Goal: Information Seeking & Learning: Learn about a topic

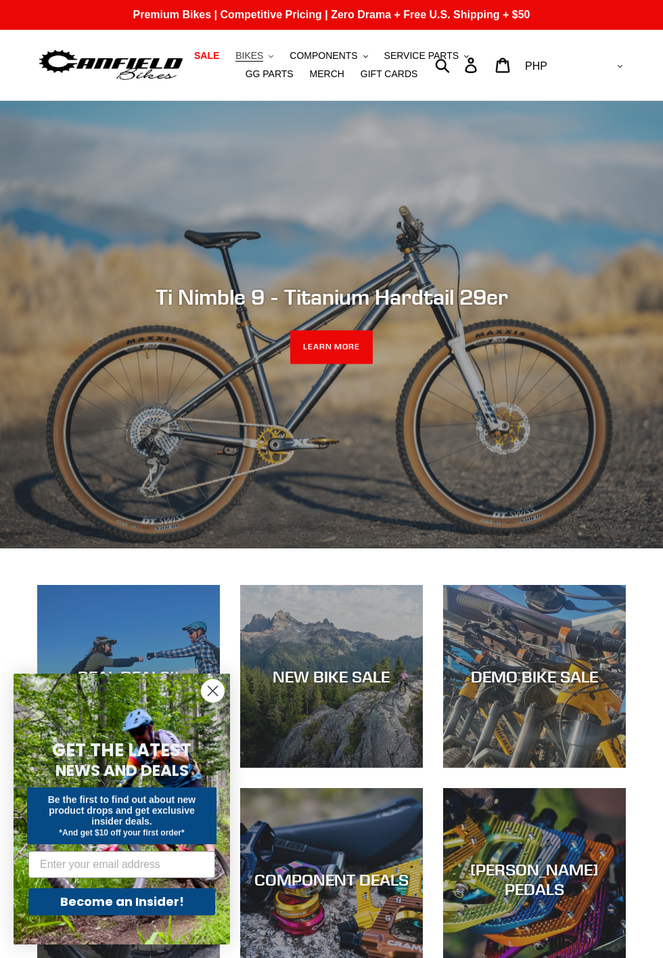
click at [263, 50] on span "BIKES" at bounding box center [250, 56] width 28 height 12
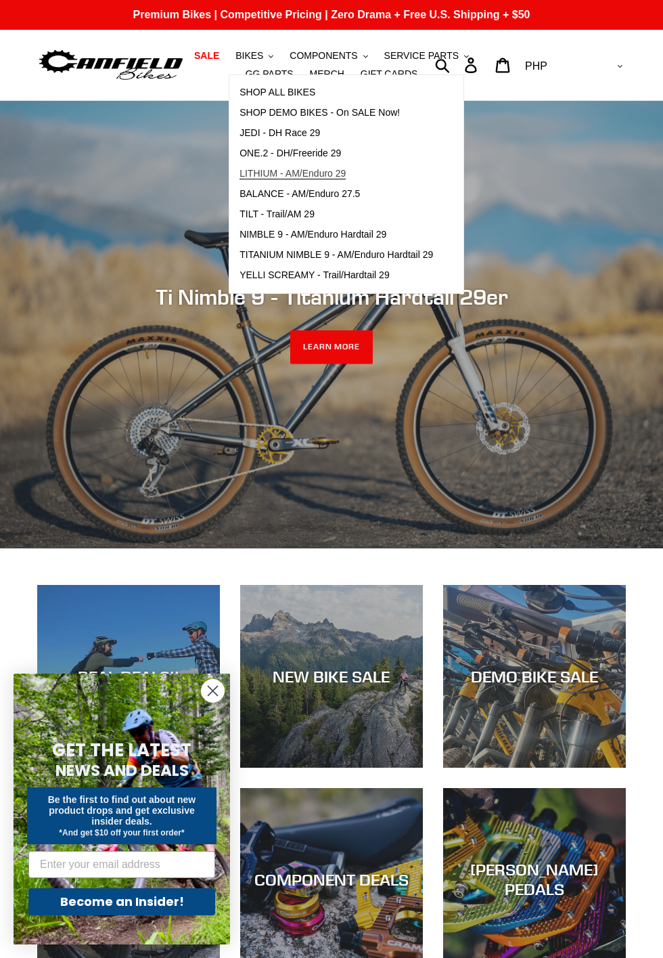
click at [264, 169] on span "LITHIUM - AM/Enduro 29" at bounding box center [293, 174] width 106 height 12
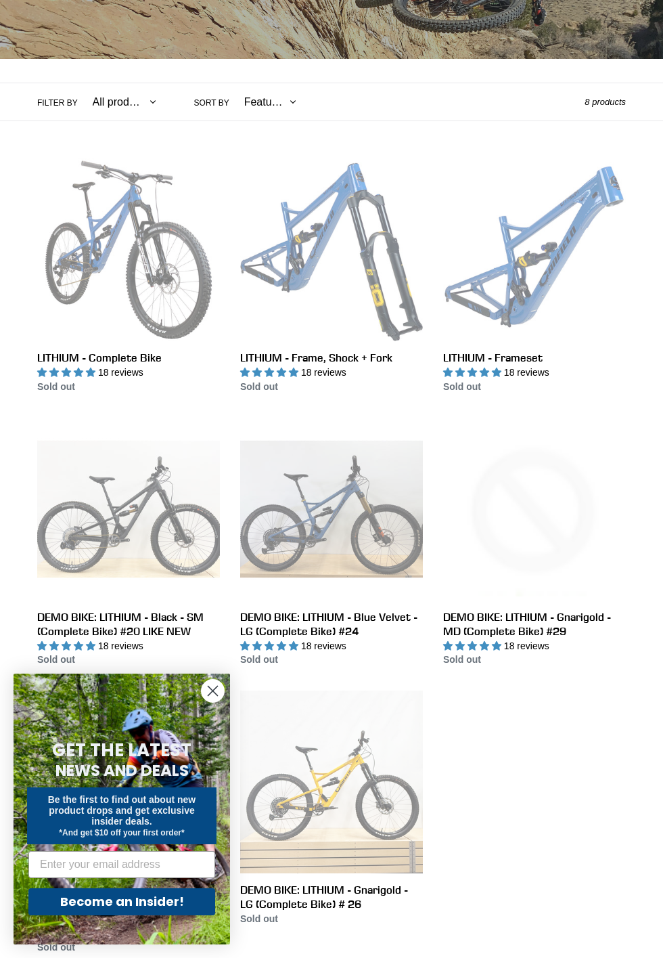
scroll to position [240, 0]
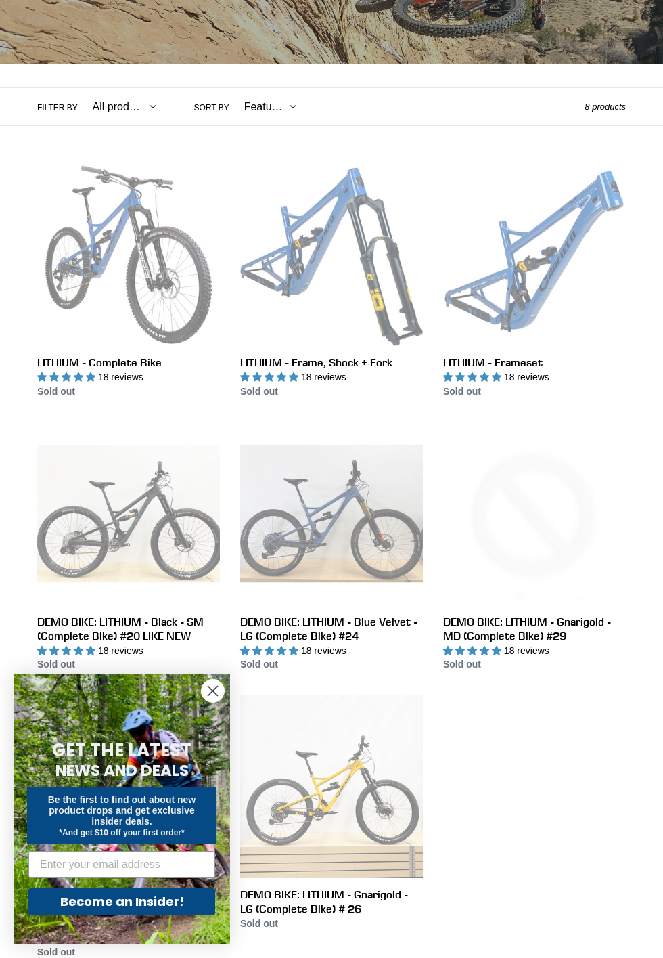
click at [146, 103] on select "All products 29er BFCM23 BFCM24 CBF DEMO BIKE Enduro Full Suspension Lithium" at bounding box center [121, 106] width 81 height 37
select select "/collections/lithium-long-travel-29er/enduro"
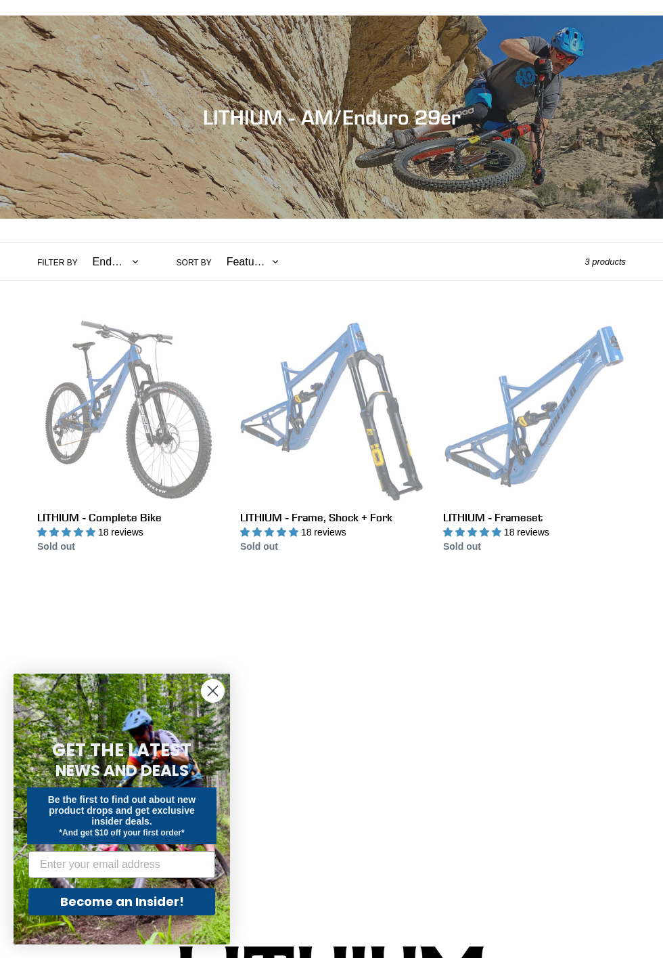
scroll to position [79, 0]
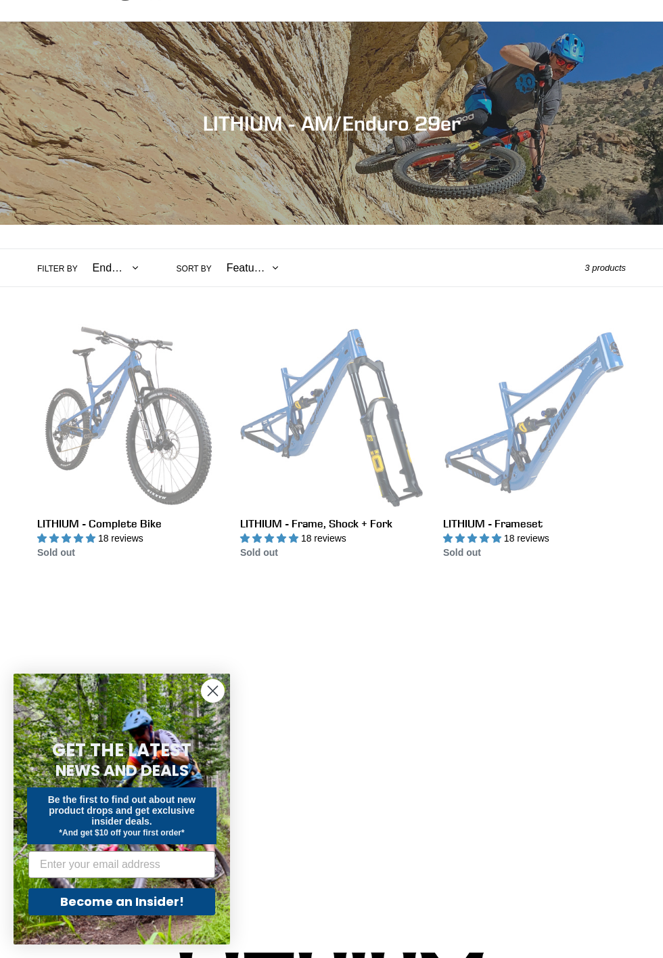
click at [266, 264] on select "Featured Best selling Alphabetically, A-Z Alphabetically, Z-A Price, low to hig…" at bounding box center [250, 267] width 70 height 37
select select "created-descending"
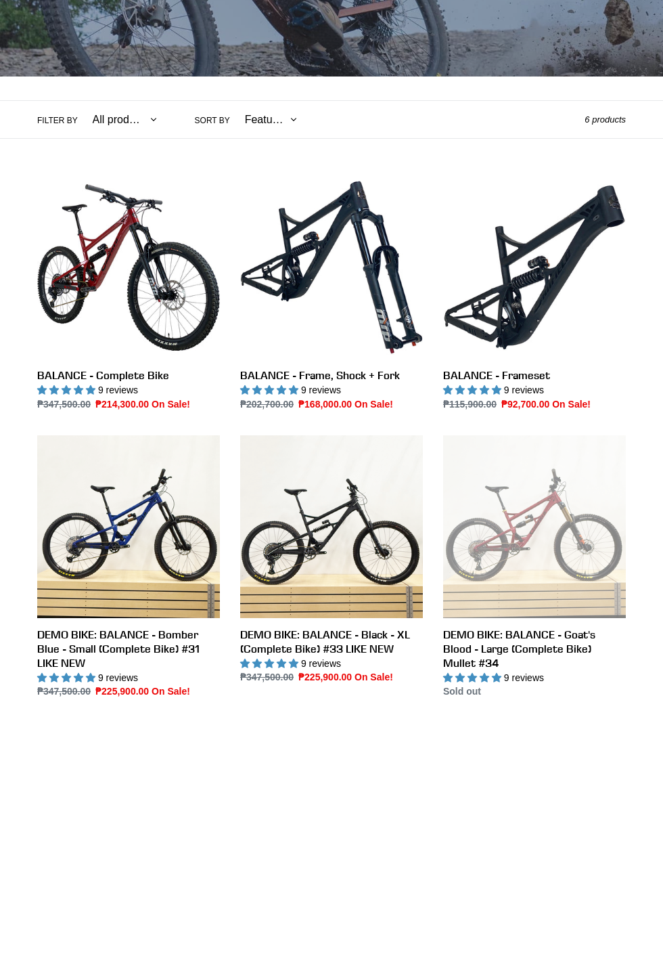
scroll to position [233, 0]
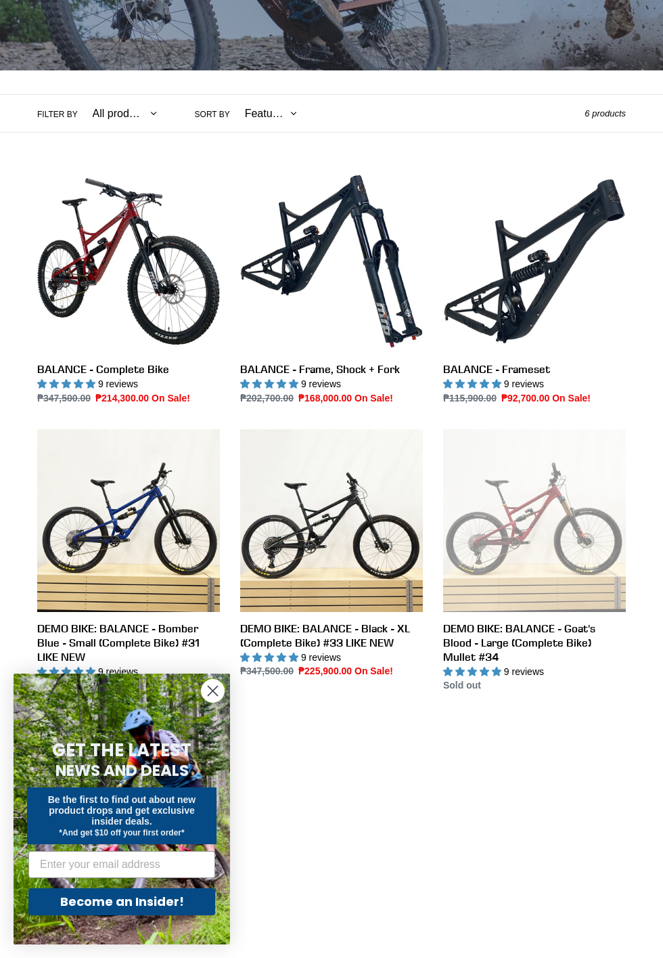
click at [213, 696] on icon "Close dialog" at bounding box center [212, 690] width 9 height 9
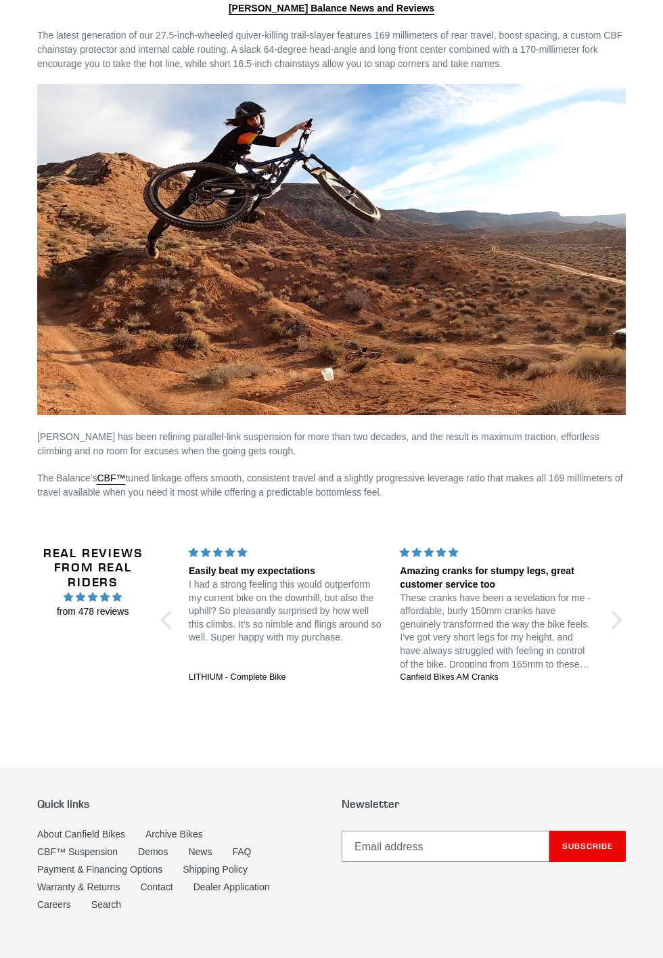
scroll to position [1596, 0]
